Goal: Find specific page/section: Find specific page/section

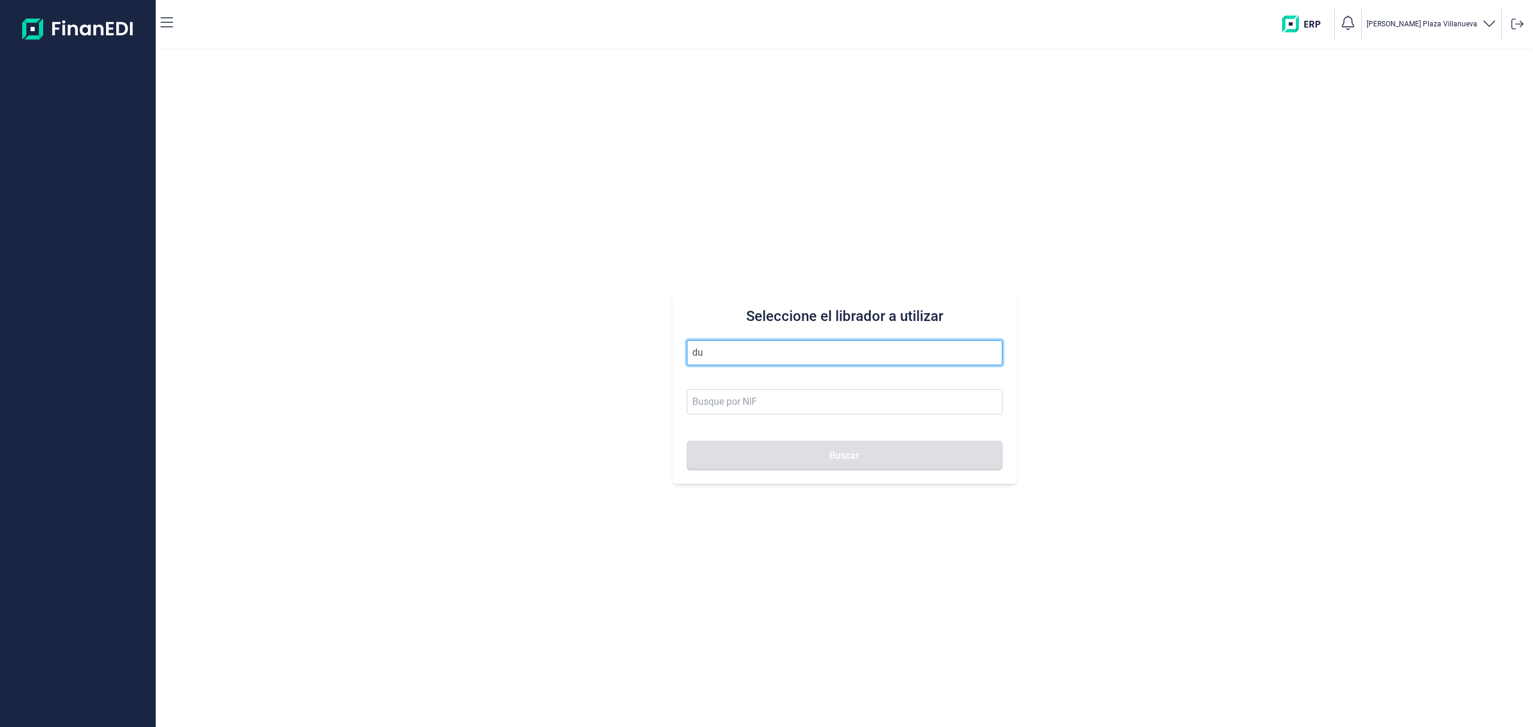
type input "d"
click at [743, 359] on input "text" at bounding box center [845, 352] width 316 height 25
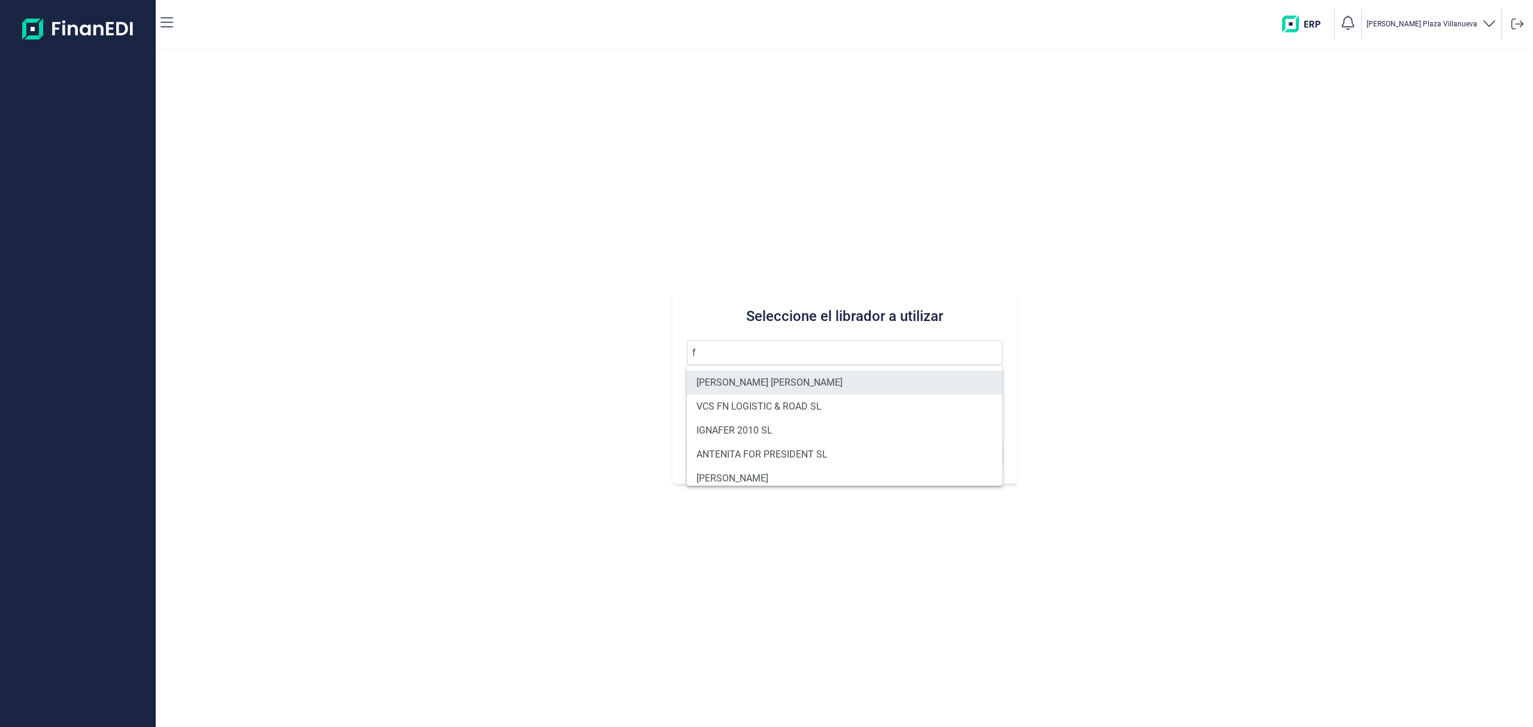
click at [732, 377] on li "[PERSON_NAME] [PERSON_NAME]" at bounding box center [845, 383] width 316 height 24
type input "[PERSON_NAME] [PERSON_NAME]"
type input "50315106F"
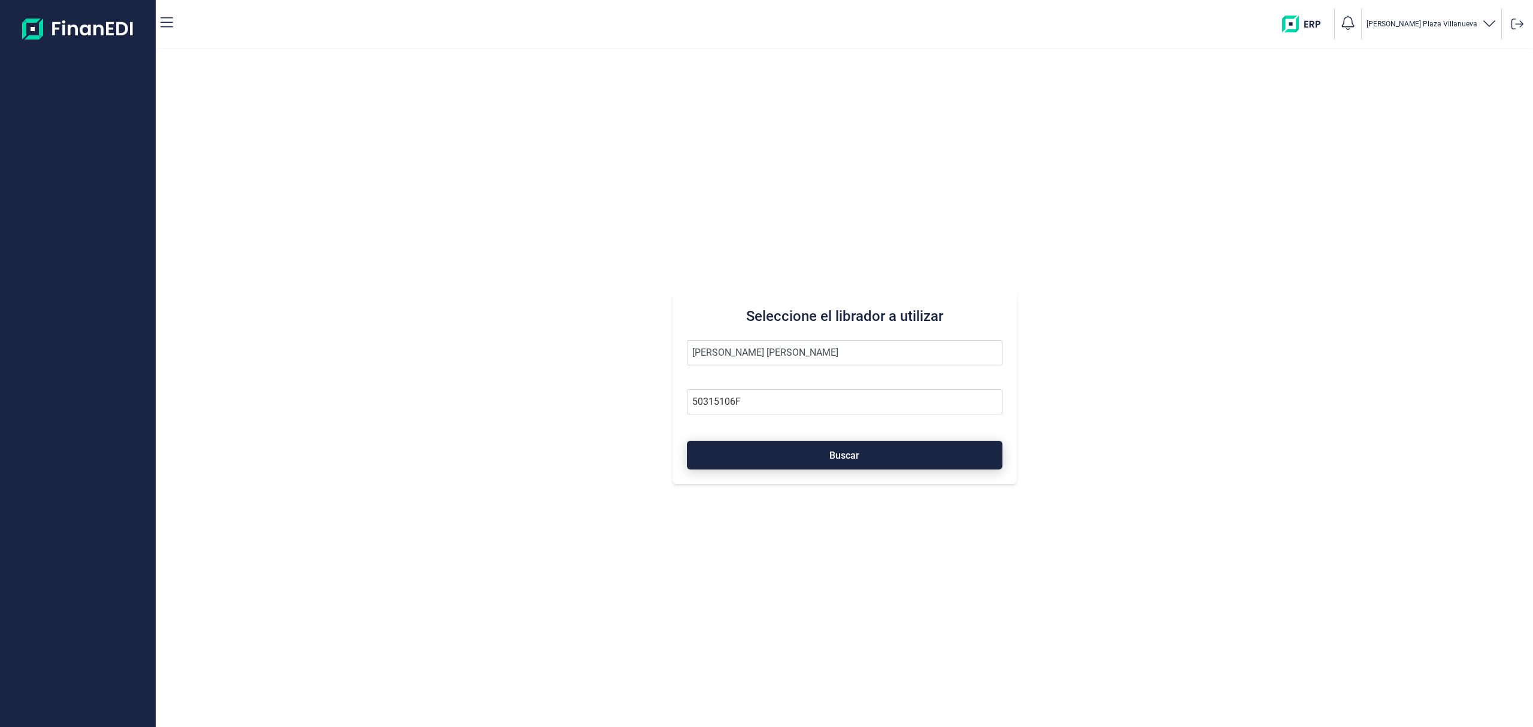
click at [773, 447] on button "Buscar" at bounding box center [845, 455] width 316 height 29
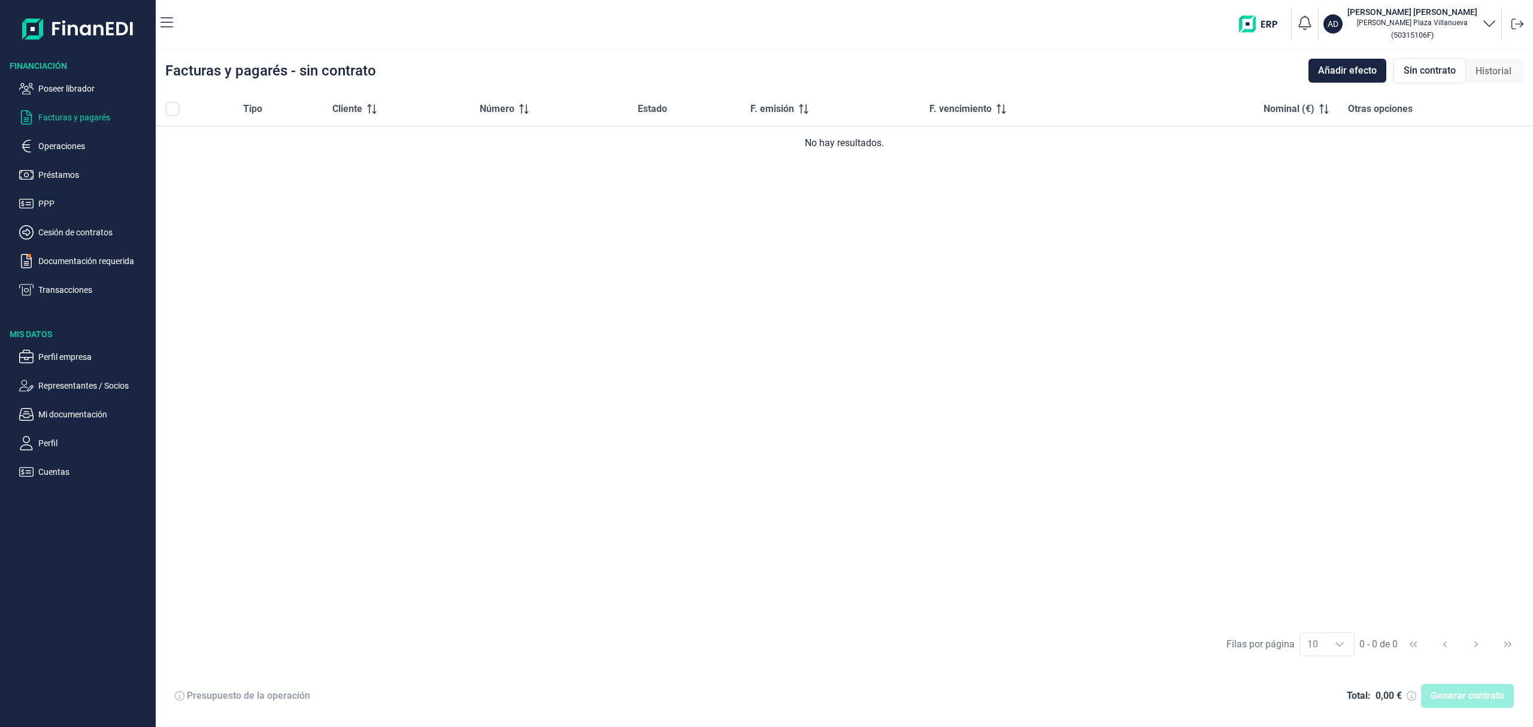
drag, startPoint x: 49, startPoint y: 82, endPoint x: 111, endPoint y: 99, distance: 64.1
click at [51, 82] on p "Poseer librador" at bounding box center [94, 88] width 113 height 14
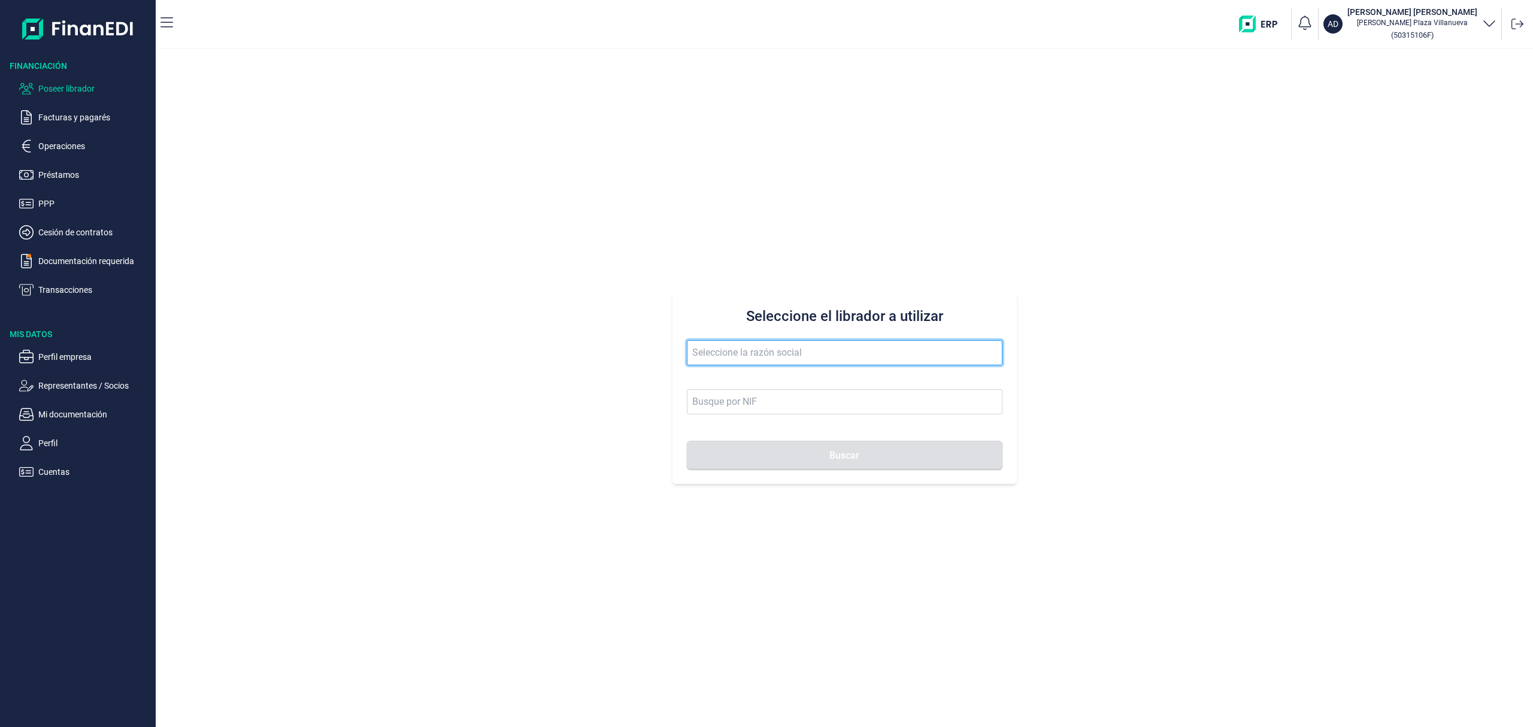
click at [710, 358] on input "text" at bounding box center [845, 352] width 316 height 25
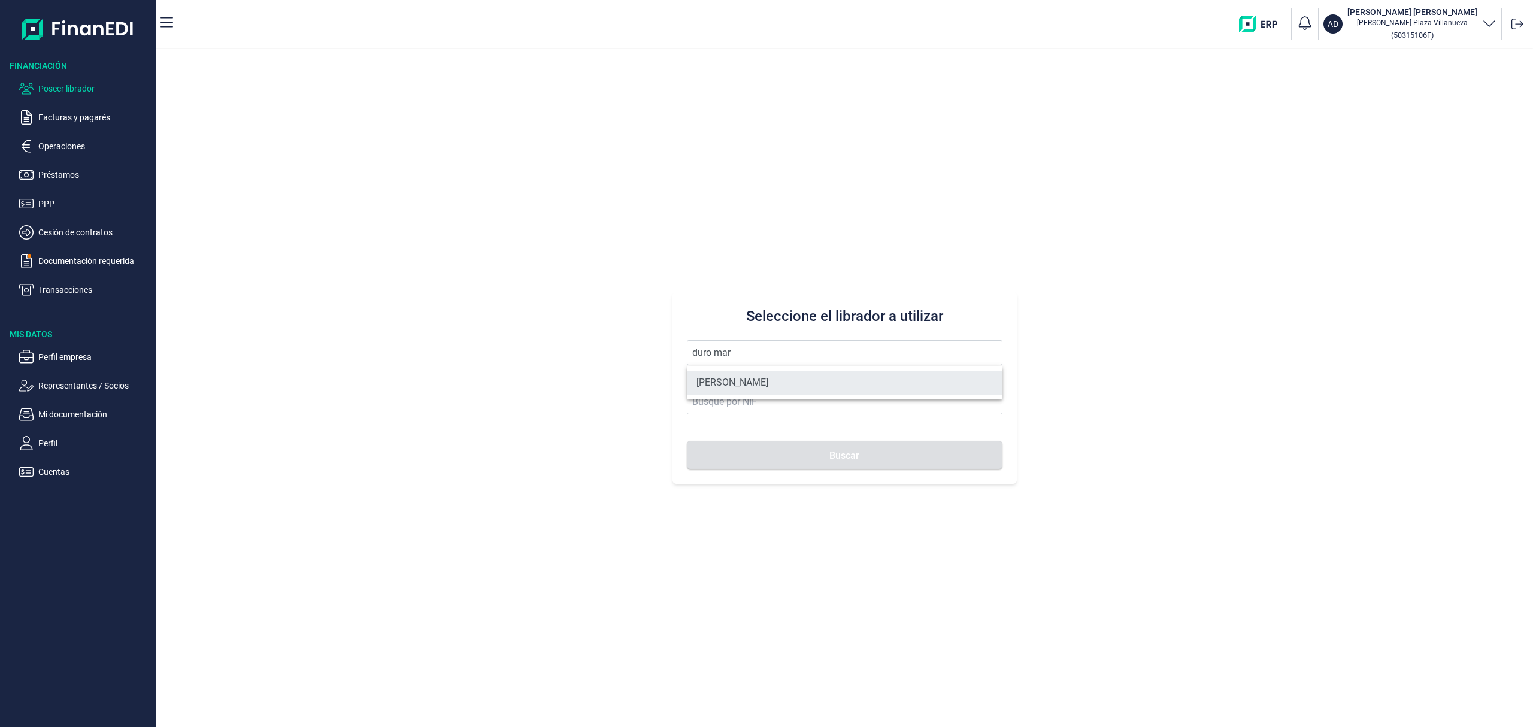
click at [768, 386] on li "[PERSON_NAME]" at bounding box center [845, 383] width 316 height 24
type input "[PERSON_NAME]"
type input "B70453311"
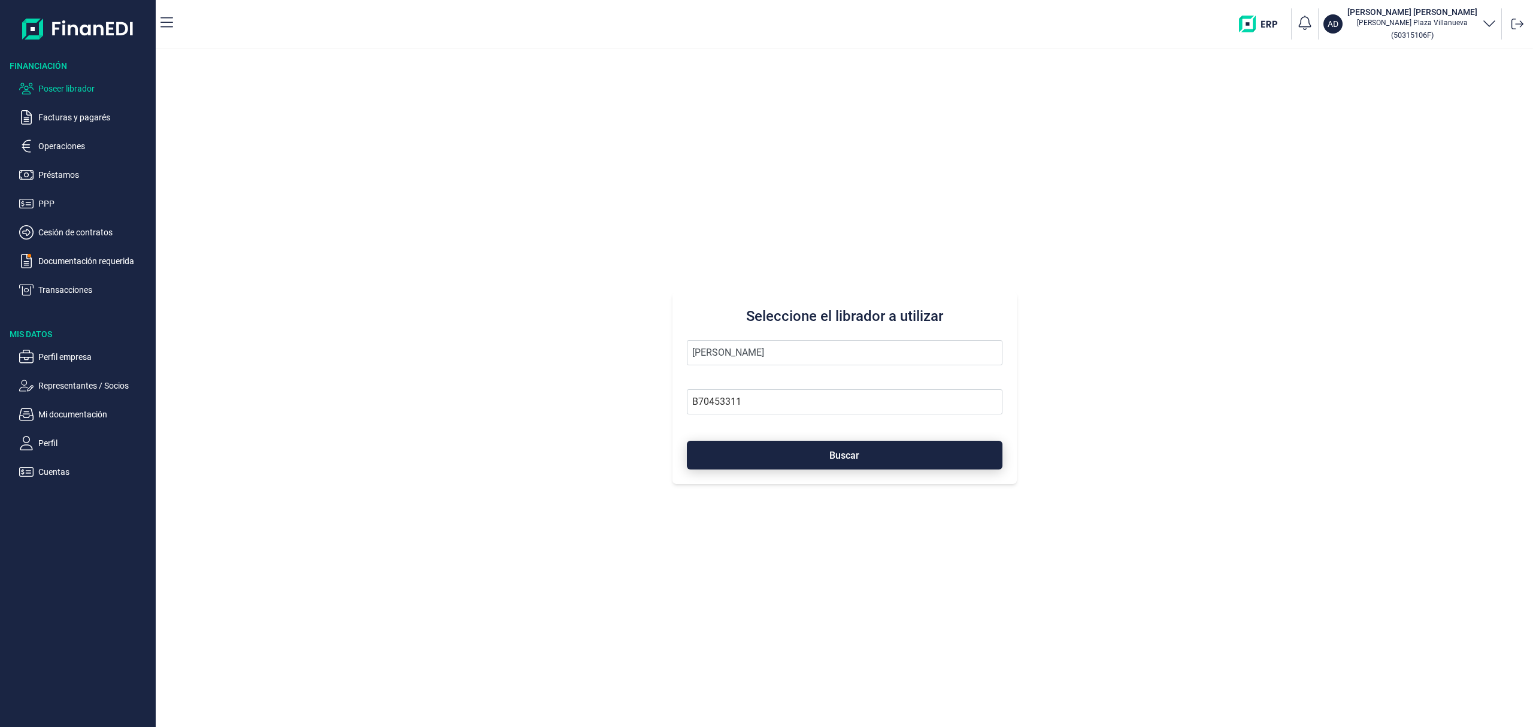
click at [788, 451] on button "Buscar" at bounding box center [845, 455] width 316 height 29
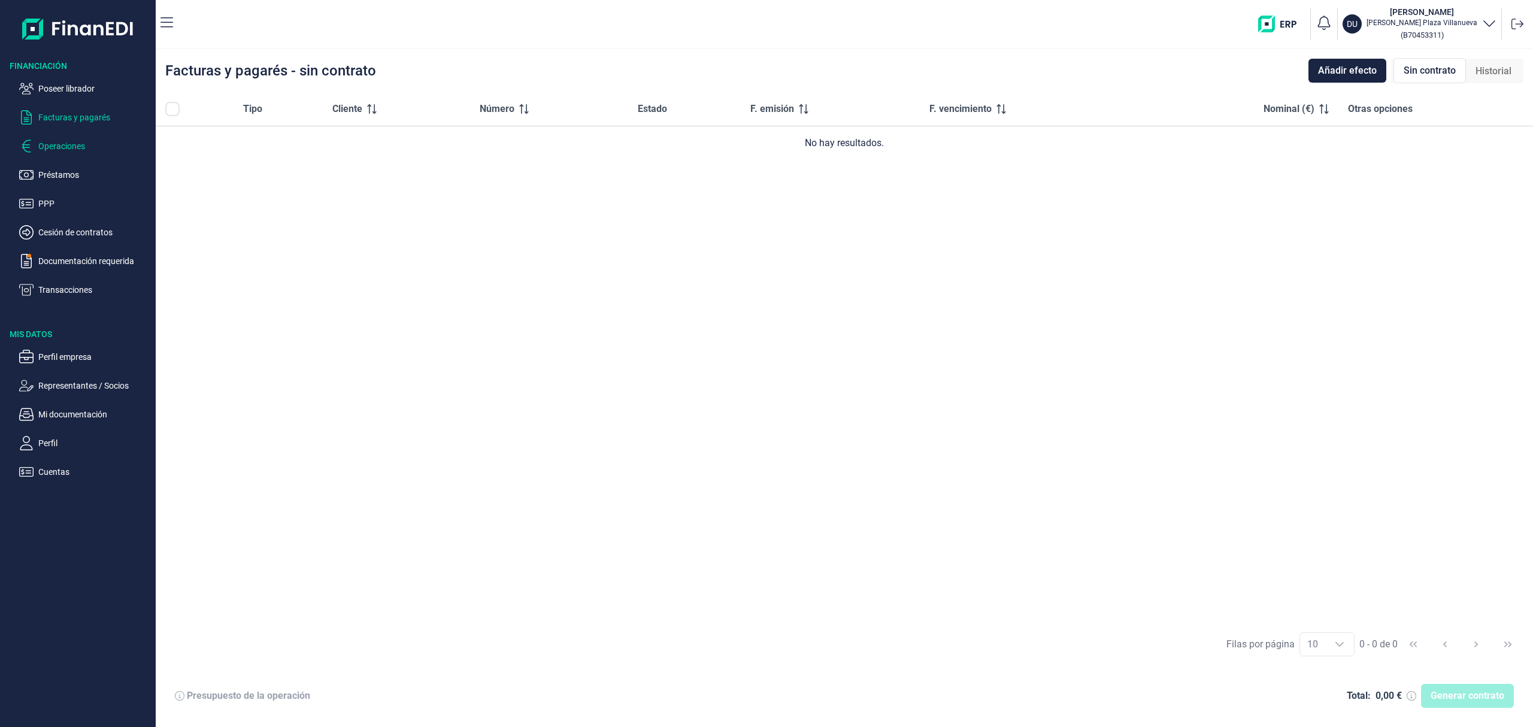
click at [56, 146] on p "Operaciones" at bounding box center [94, 146] width 113 height 14
